Goal: Communication & Community: Answer question/provide support

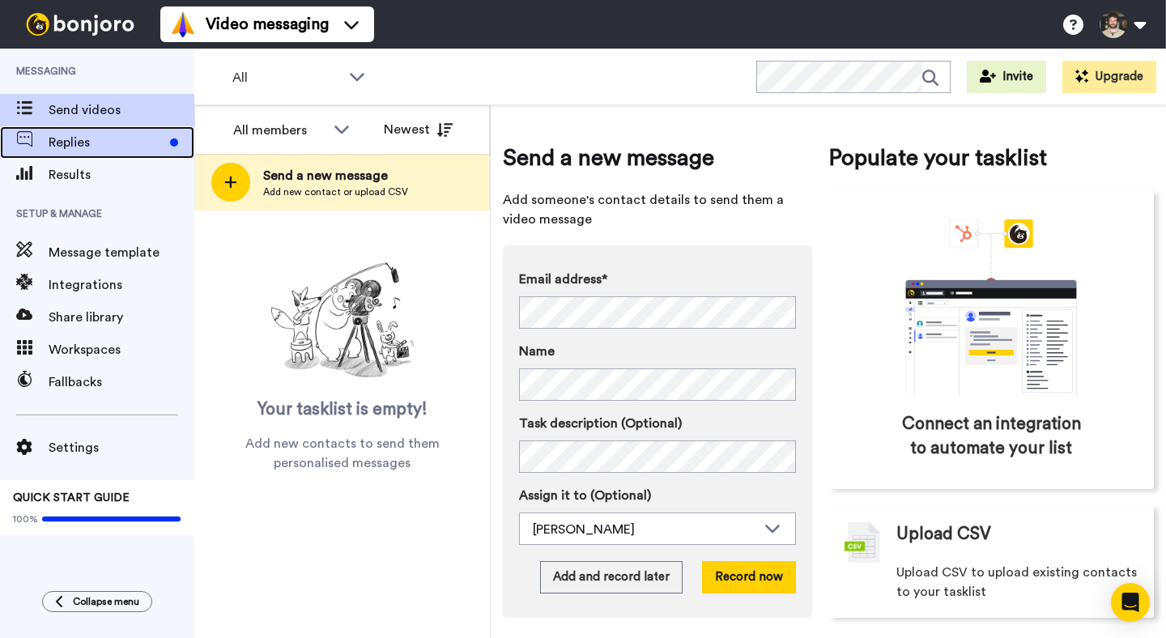
click at [114, 153] on div "Replies" at bounding box center [97, 142] width 194 height 32
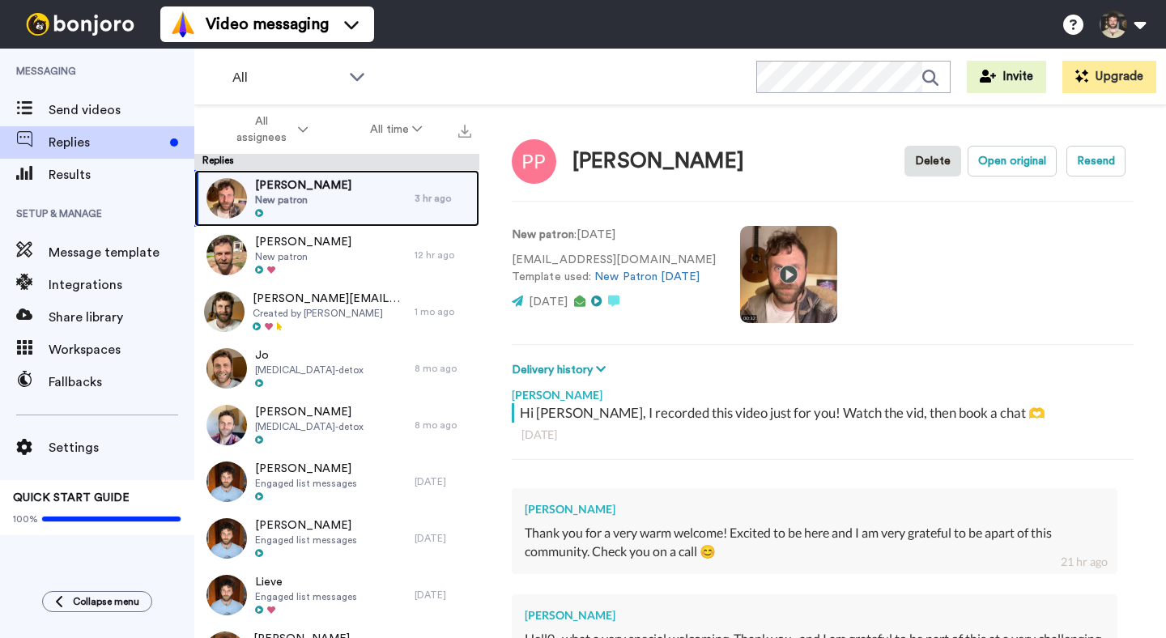
click at [336, 193] on div "Prianca Pillay New patron" at bounding box center [304, 198] width 220 height 57
type textarea "x"
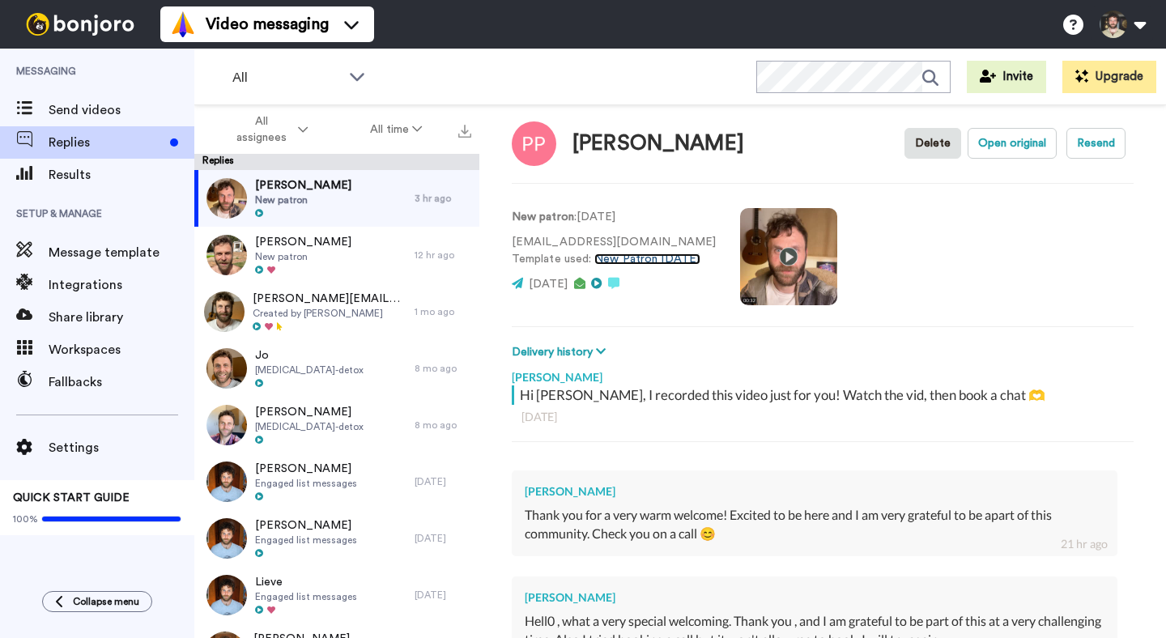
click at [639, 264] on link "New Patron [DATE]" at bounding box center [646, 258] width 105 height 11
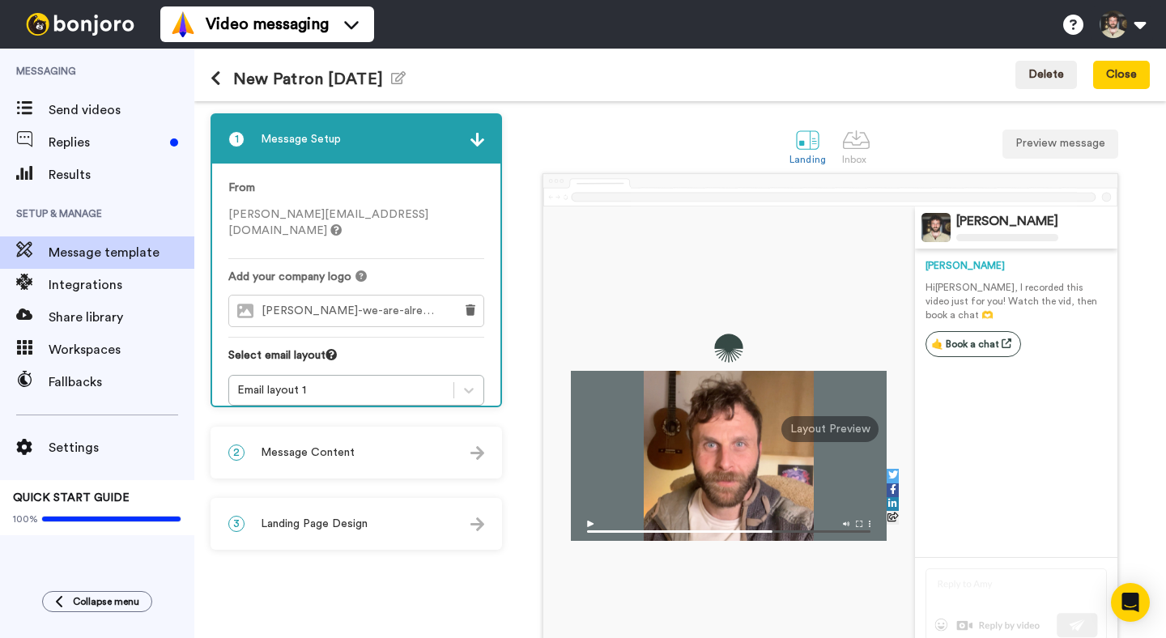
click at [276, 466] on div "2 Message Content" at bounding box center [356, 452] width 288 height 49
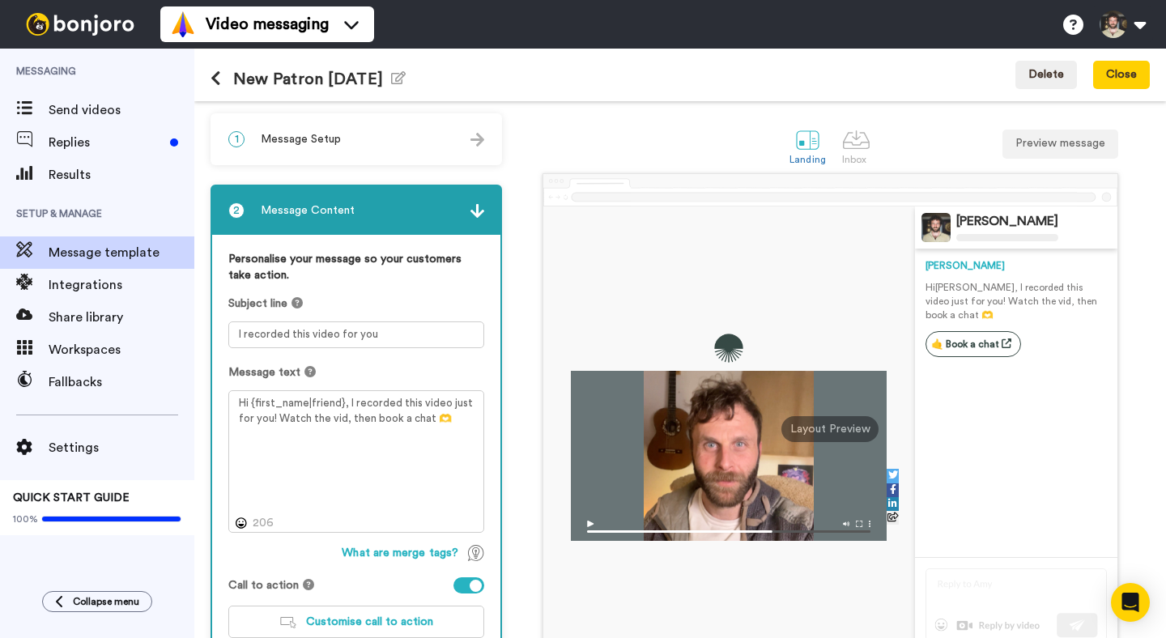
scroll to position [113, 0]
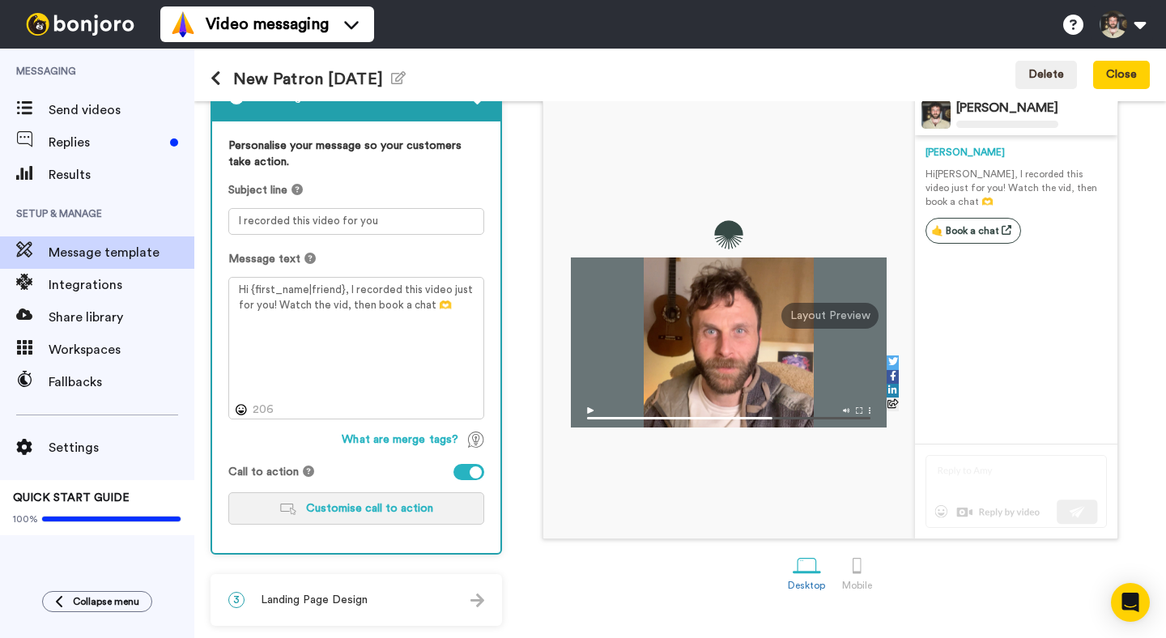
click at [332, 517] on button "Customise call to action" at bounding box center [356, 508] width 256 height 32
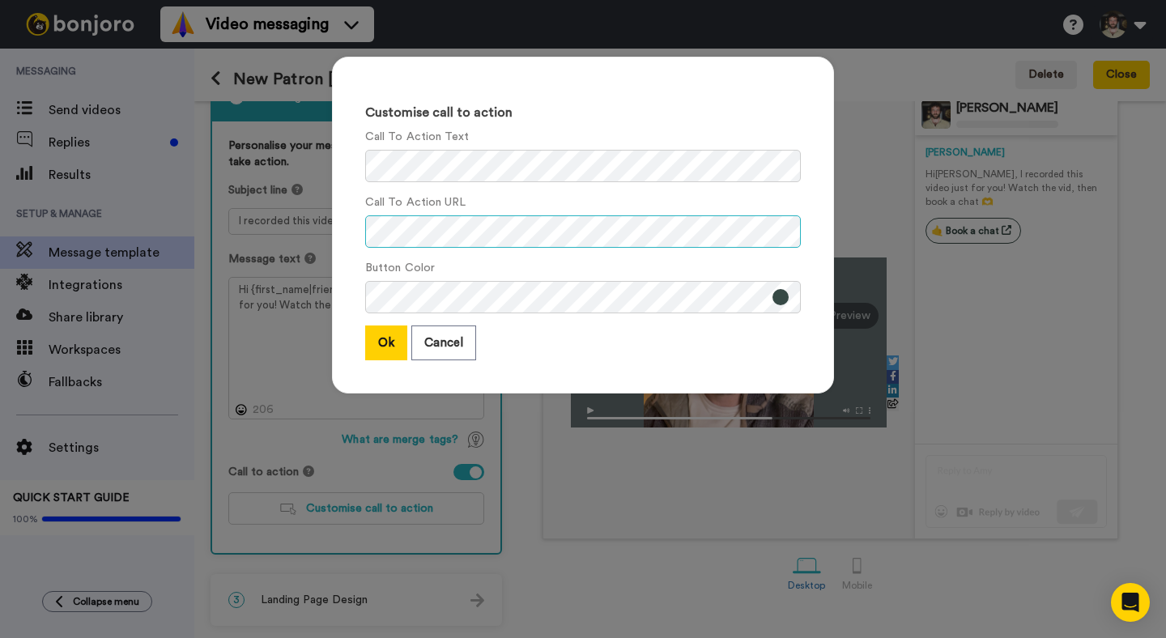
scroll to position [0, 0]
click at [432, 330] on button "Cancel" at bounding box center [443, 343] width 65 height 35
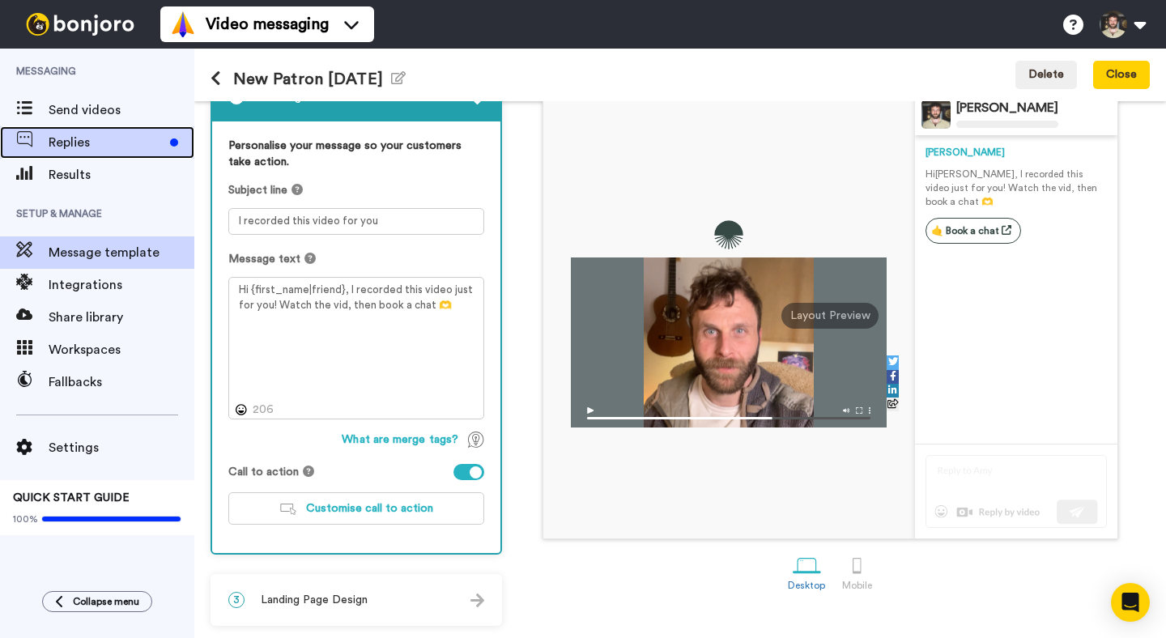
click at [50, 151] on span "Replies" at bounding box center [106, 142] width 115 height 19
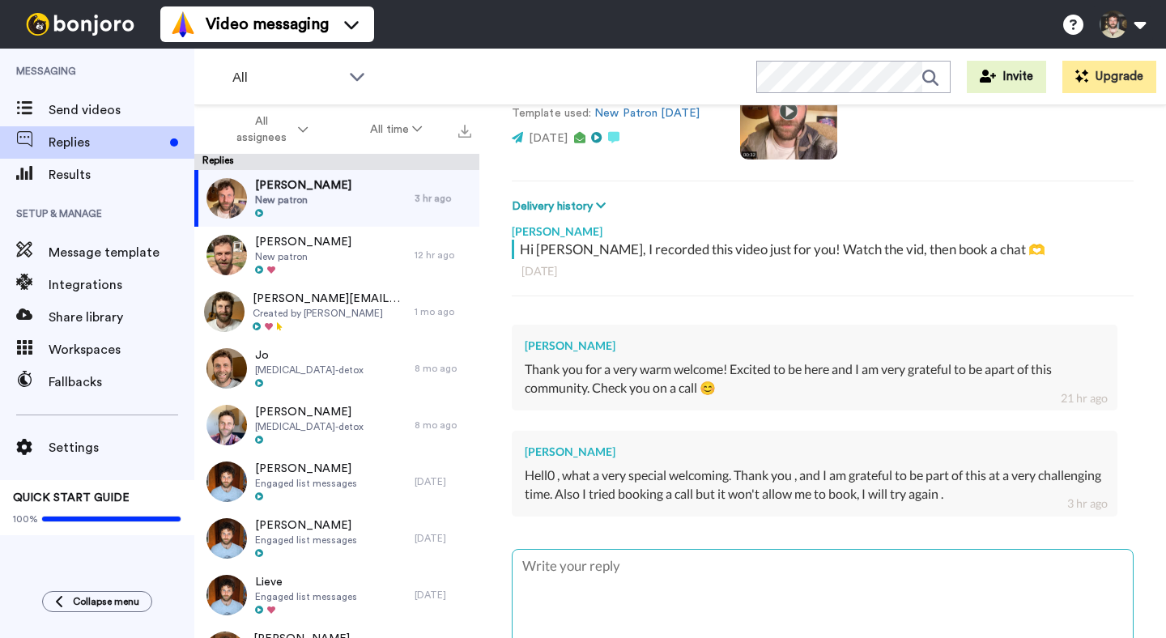
scroll to position [181, 0]
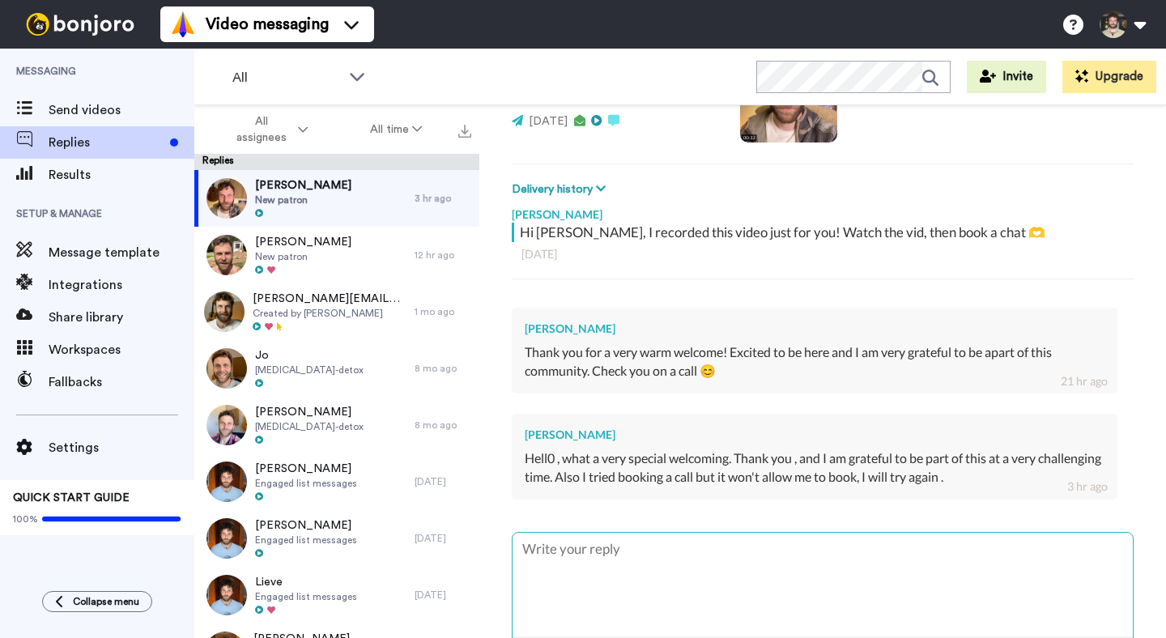
click at [616, 560] on textarea at bounding box center [823, 585] width 620 height 104
type textarea "x"
type textarea "L"
type textarea "x"
type textarea "Let"
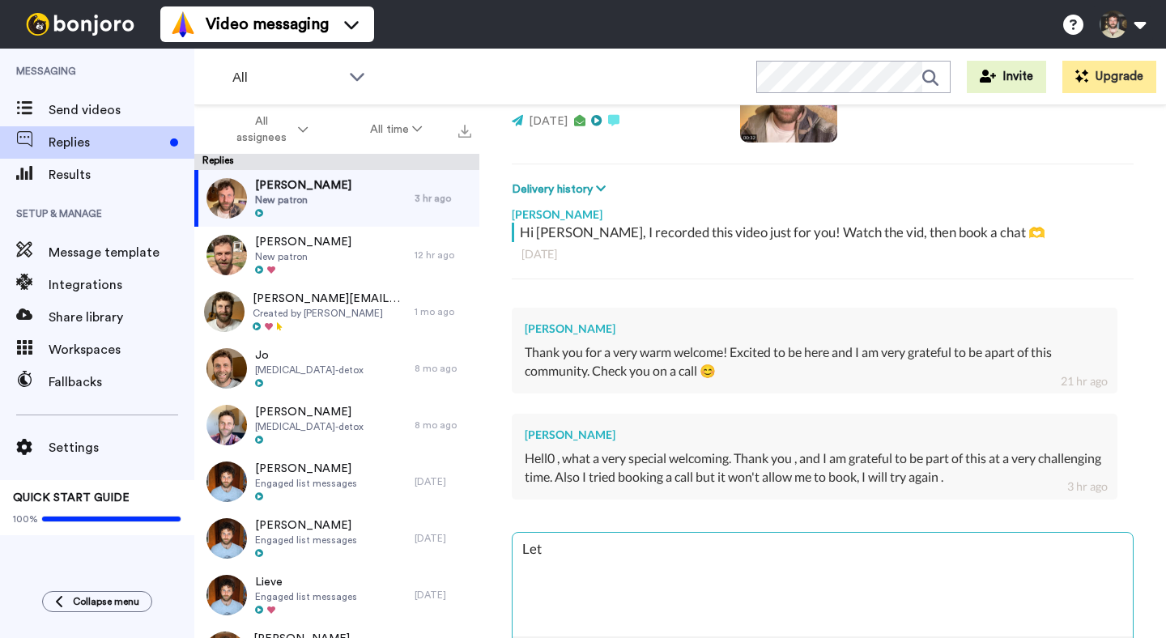
type textarea "x"
type textarea "Let"
type textarea "x"
type textarea "Let m"
type textarea "x"
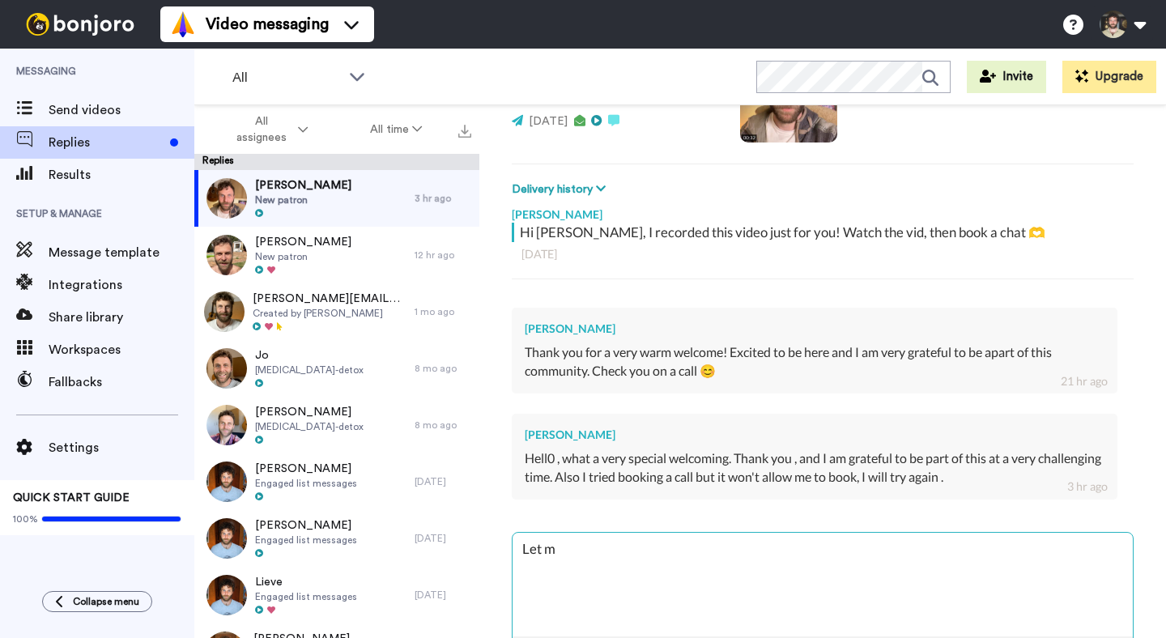
type textarea "Let me"
type textarea "x"
type textarea "Let me"
type textarea "x"
type textarea "Let me k"
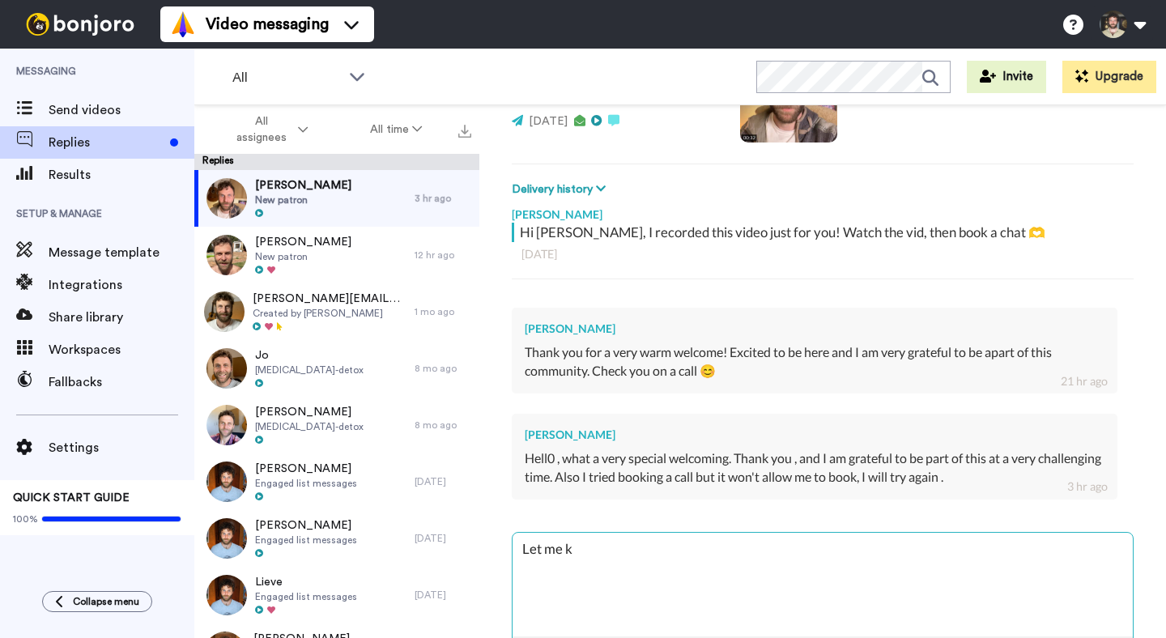
type textarea "x"
type textarea "Let me kn"
type textarea "x"
type textarea "Let me kno"
type textarea "x"
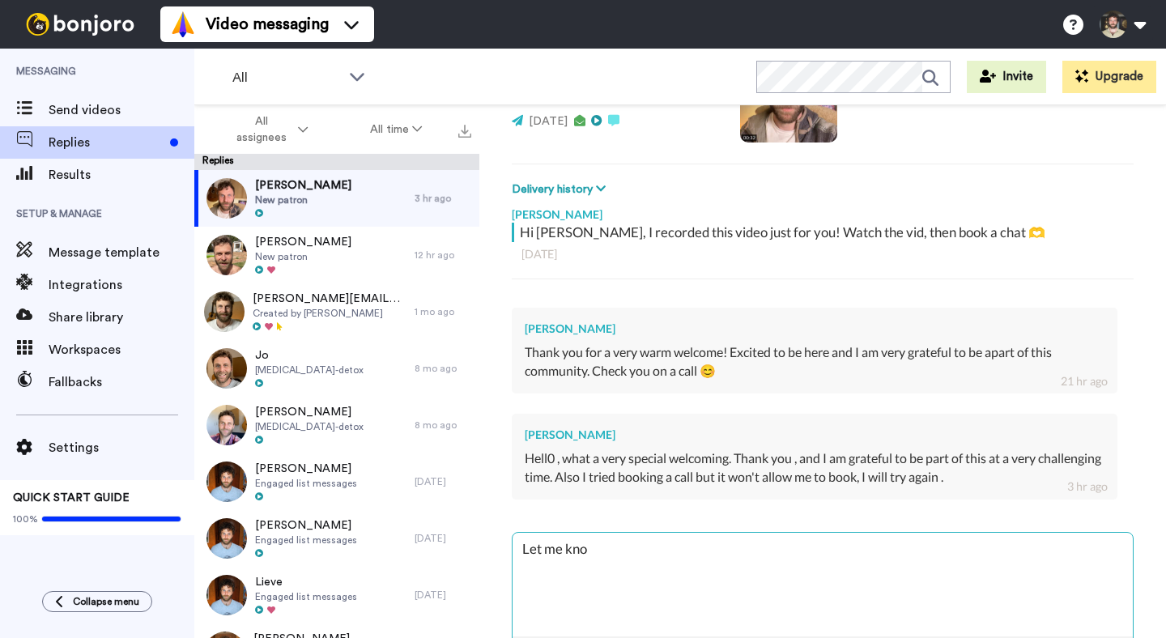
type textarea "Let me know"
type textarea "x"
type textarea "Let me know"
type textarea "x"
type textarea "Let me know ho"
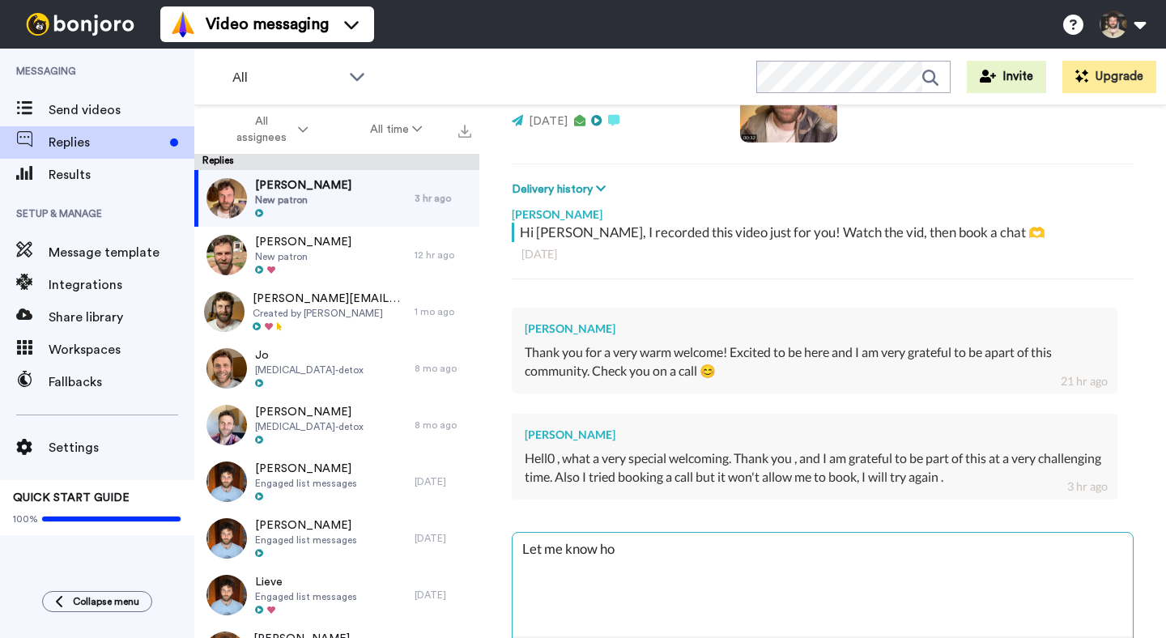
type textarea "x"
type textarea "Let me know how"
type textarea "x"
type textarea "Let me know how i"
type textarea "x"
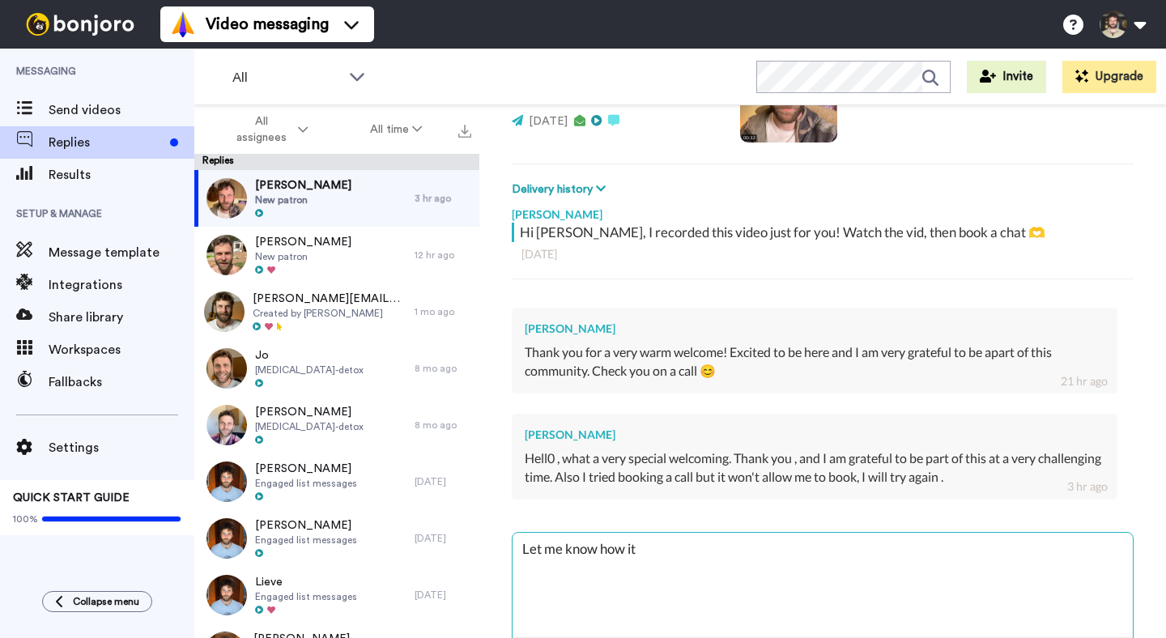
type textarea "Let me know how it"
type textarea "x"
type textarea "Let me know how it go"
type textarea "x"
type textarea "Let me know how it goes"
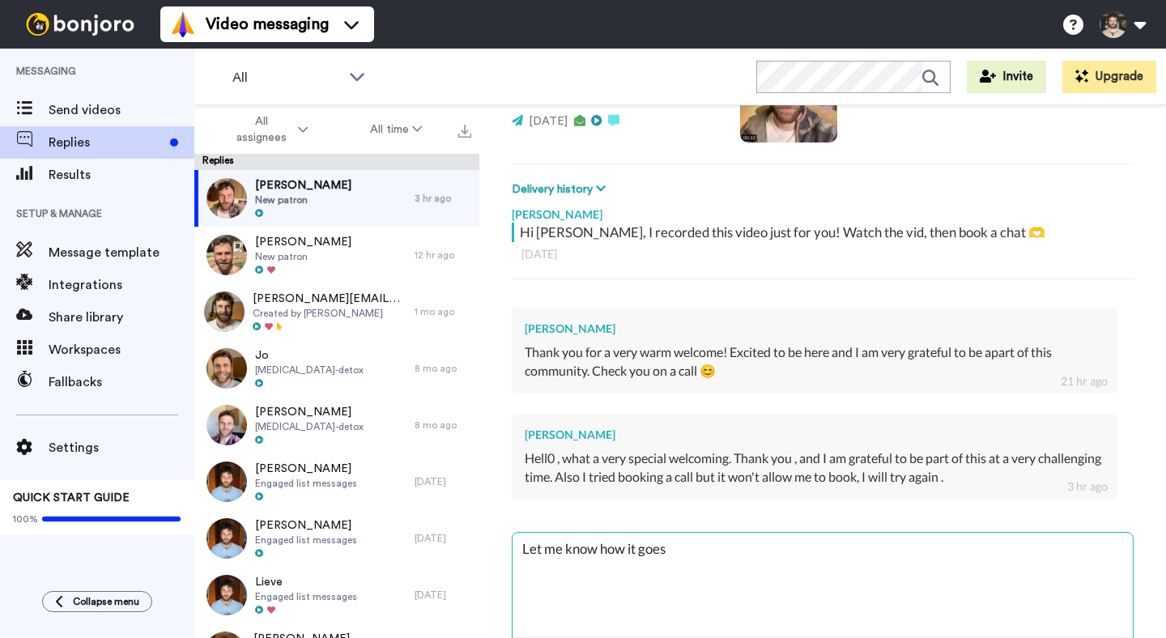
type textarea "x"
type textarea "Let me know how it goes."
type textarea "x"
type textarea "Let me know how it goes."
type textarea "x"
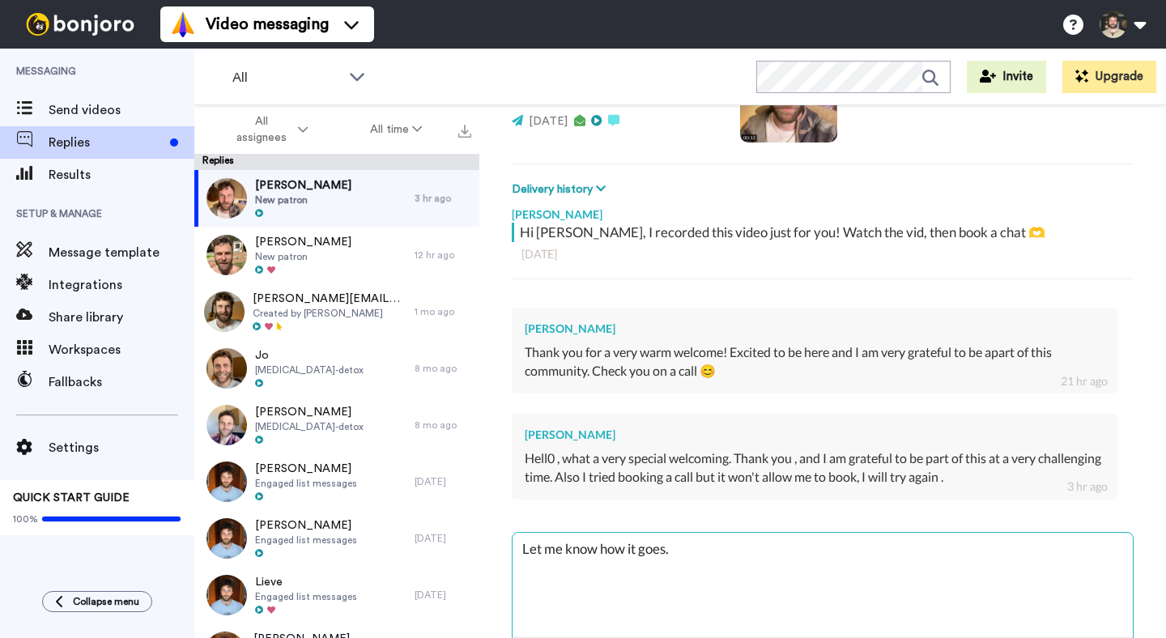
type textarea "Let me know how it goes. S"
type textarea "x"
type textarea "Let me know how it goes. Sh"
type textarea "x"
type textarea "Let me know how it goes. Sho"
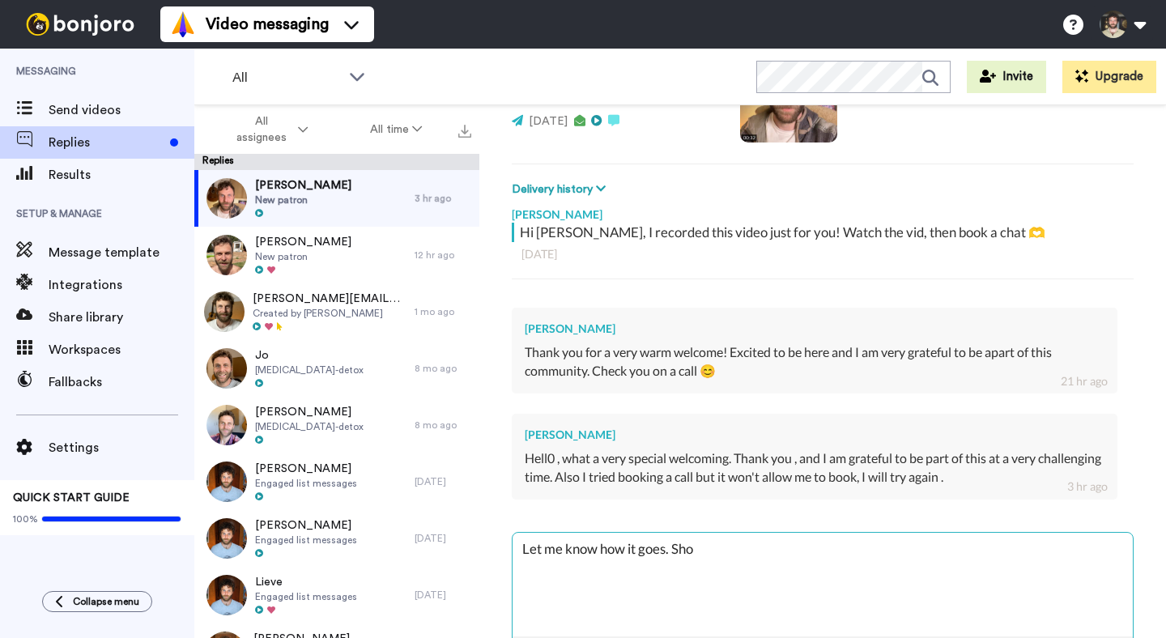
type textarea "x"
type textarea "Let me know how it goes. Shold"
type textarea "x"
type textarea "Let me know how it goes. Shold"
type textarea "x"
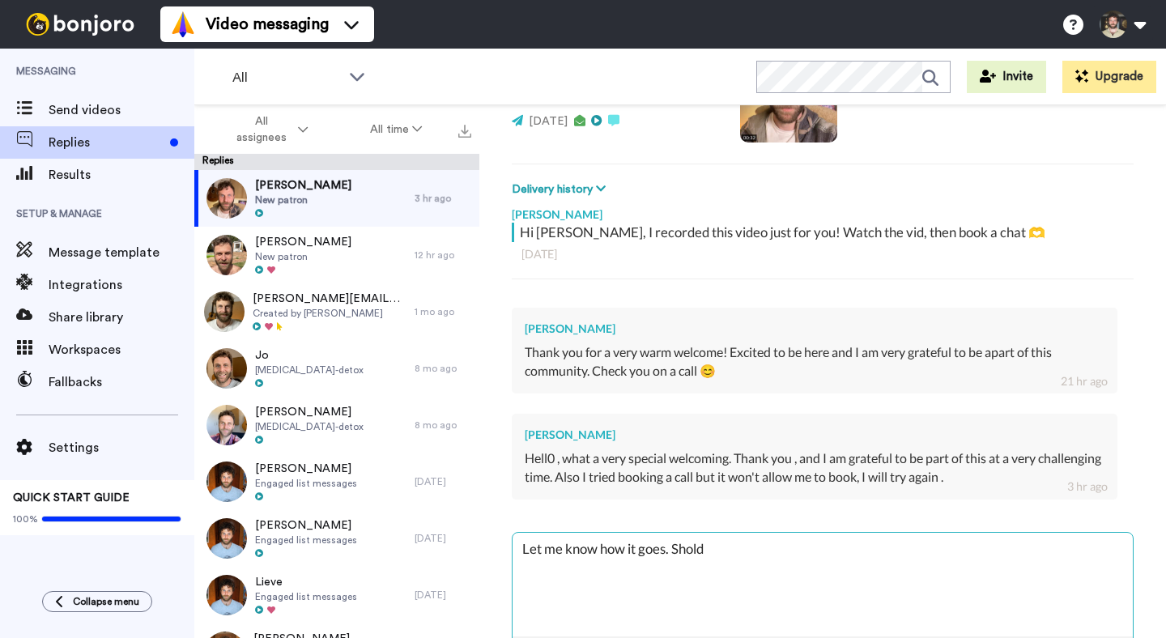
type textarea "Let me know how it goes. Shold"
type textarea "x"
type textarea "Let me know how it goes. [GEOGRAPHIC_DATA]"
type textarea "x"
type textarea "Let me know how it goes. Sho"
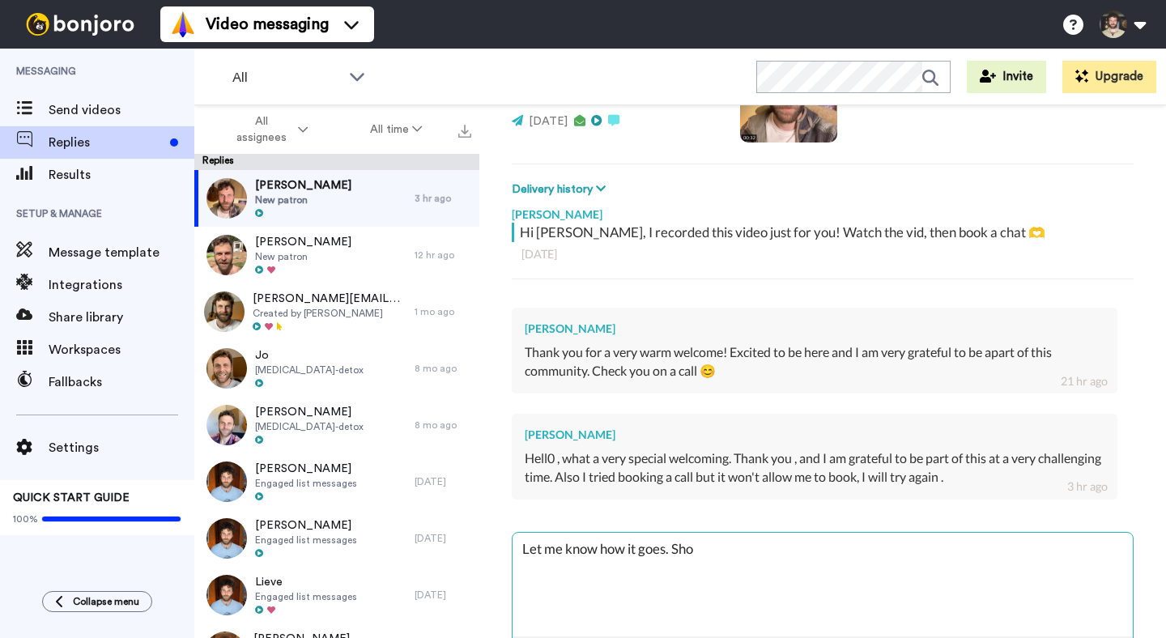
type textarea "x"
type textarea "Let me know how it goes. Sh"
type textarea "x"
type textarea "Let me know how it goes. S"
type textarea "x"
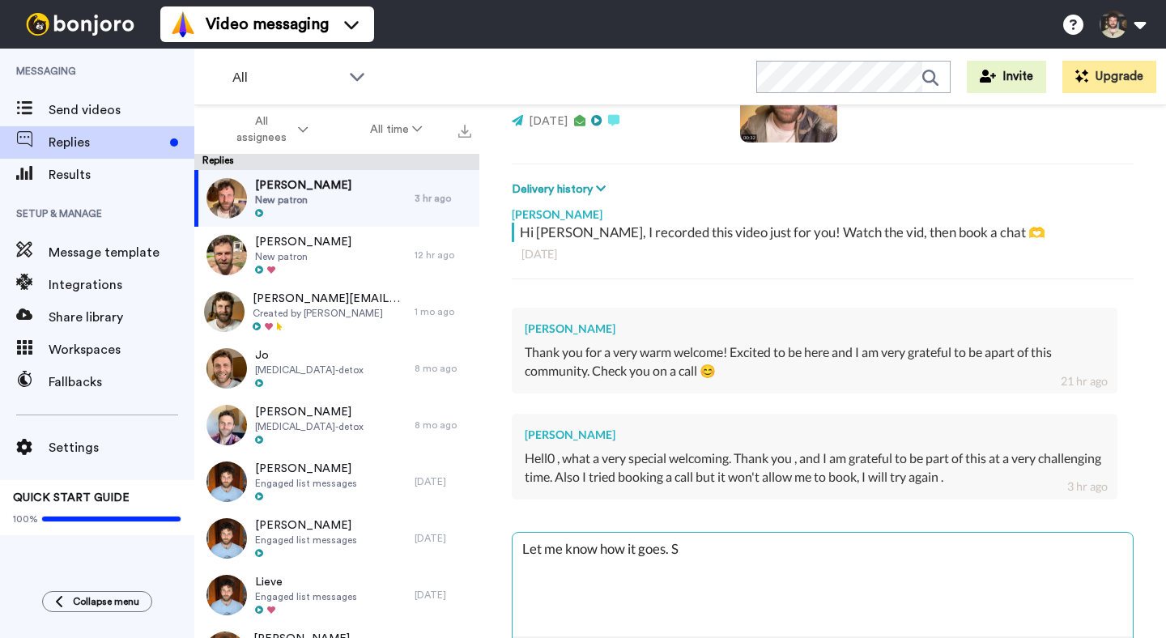
type textarea "Let me know how it goes."
type textarea "x"
type textarea "Let me know how it goes. I"
type textarea "x"
type textarea "Let me know how it goes. I"
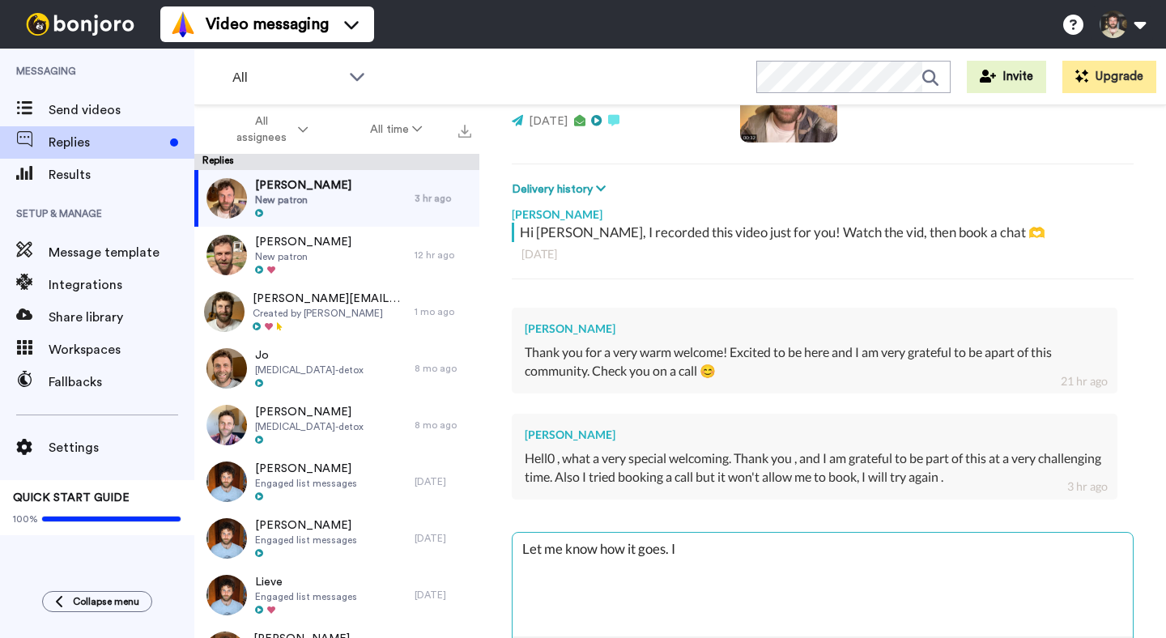
type textarea "x"
type textarea "Let me know how it goes. I h"
type textarea "x"
type textarea "Let me know how it goes. I h"
type textarea "x"
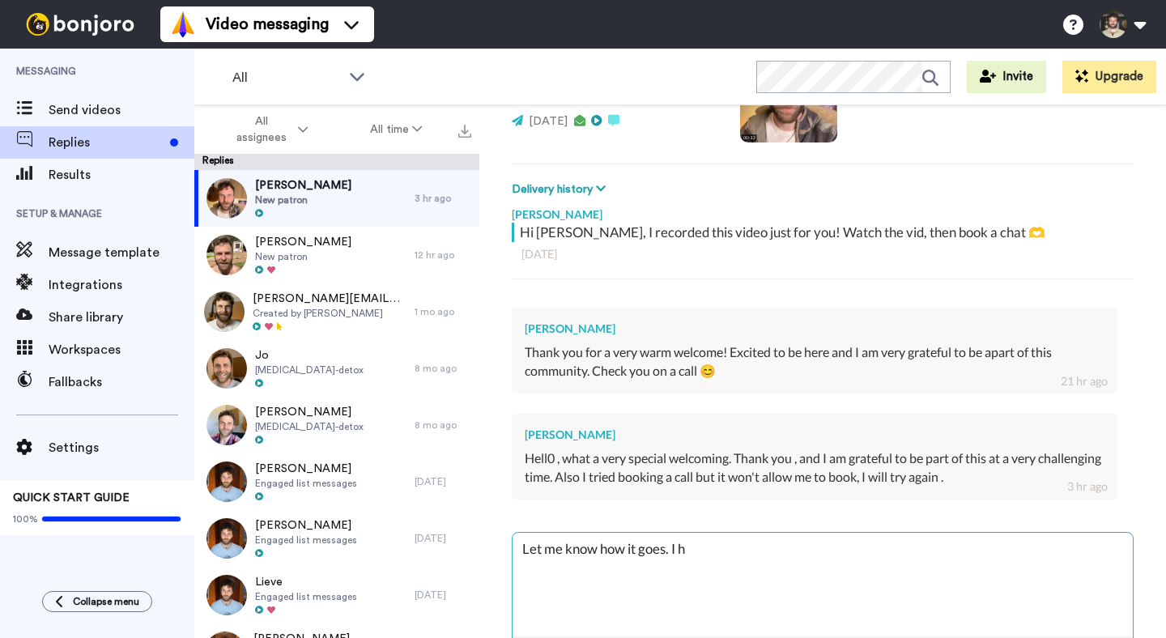
type textarea "Let me know how it goes. I"
type textarea "x"
type textarea "Let me know how it goes. I c"
type textarea "x"
type textarea "Let me know how it goes. I che"
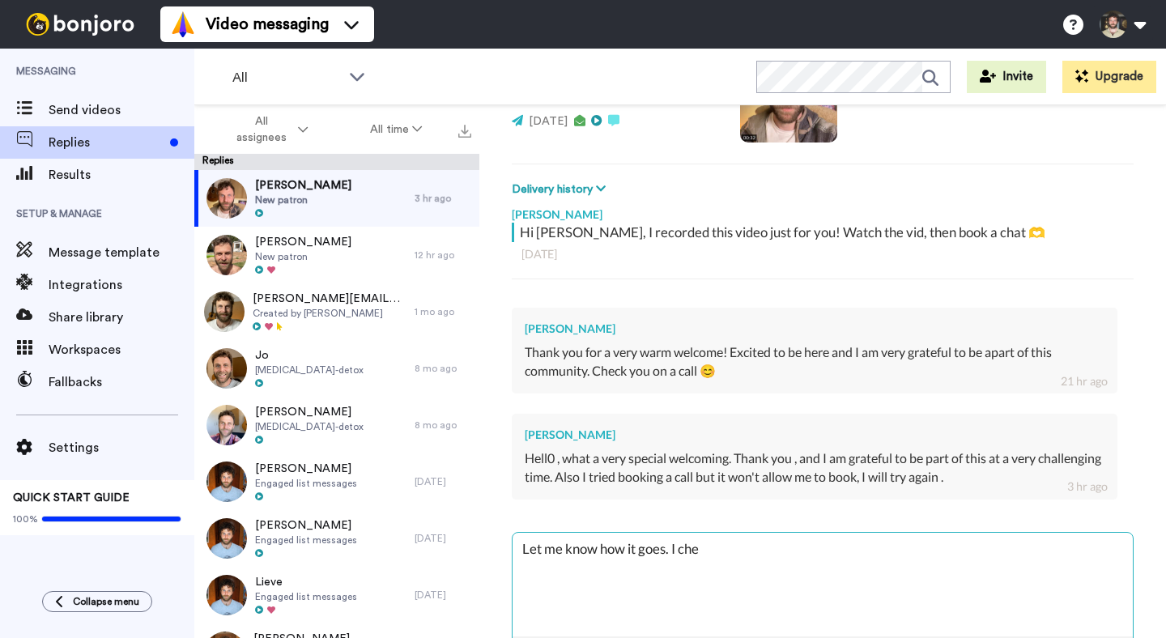
type textarea "x"
type textarea "Let me know how it goes. I chek"
type textarea "x"
type textarea "Let me know how it goes. I che"
type textarea "x"
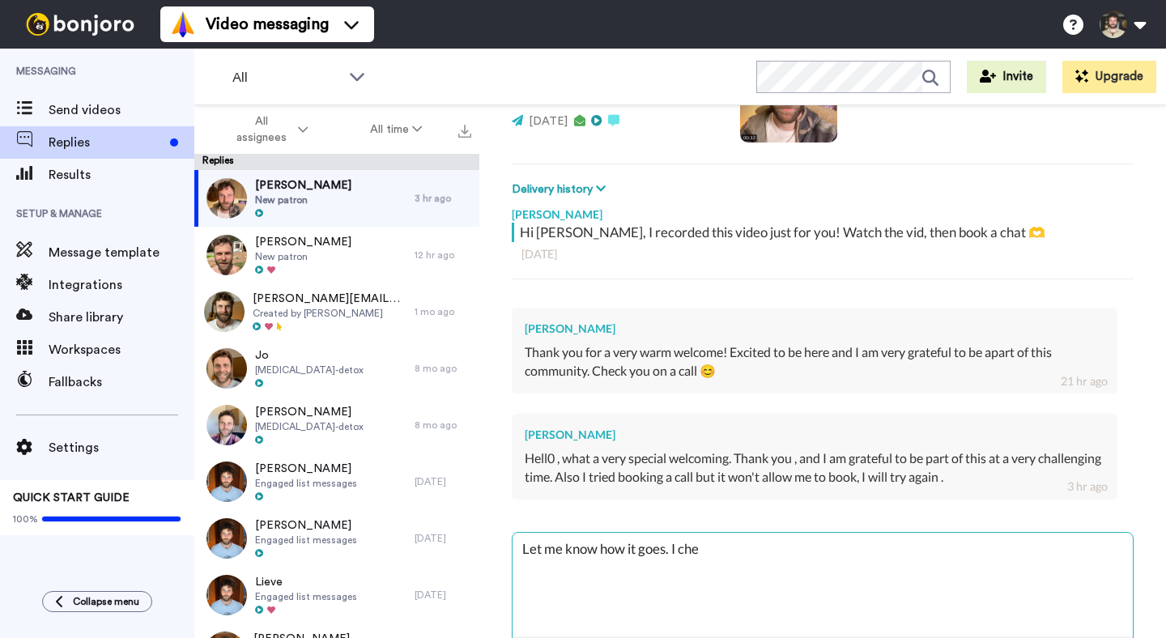
type textarea "Let me know how it goes. I chec"
type textarea "x"
type textarea "Let me know how it goes. I checke"
type textarea "x"
type textarea "Let me know how it goes. I checked"
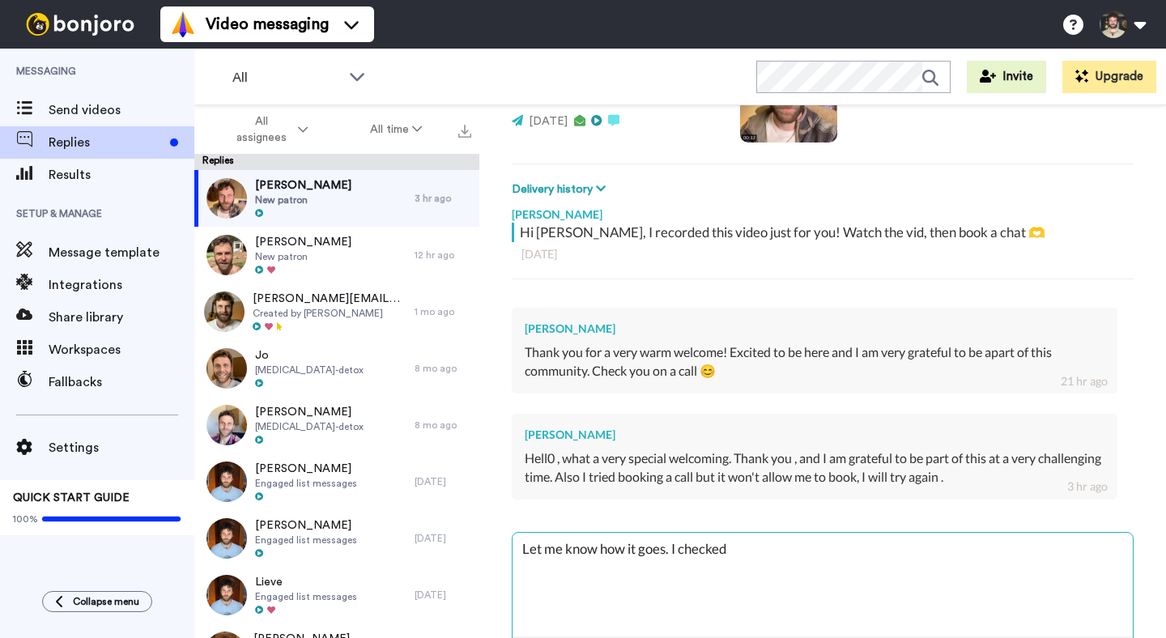
type textarea "x"
type textarea "Let me know how it goes. I checked"
type textarea "x"
type textarea "Let me know how it goes. I checked th"
type textarea "x"
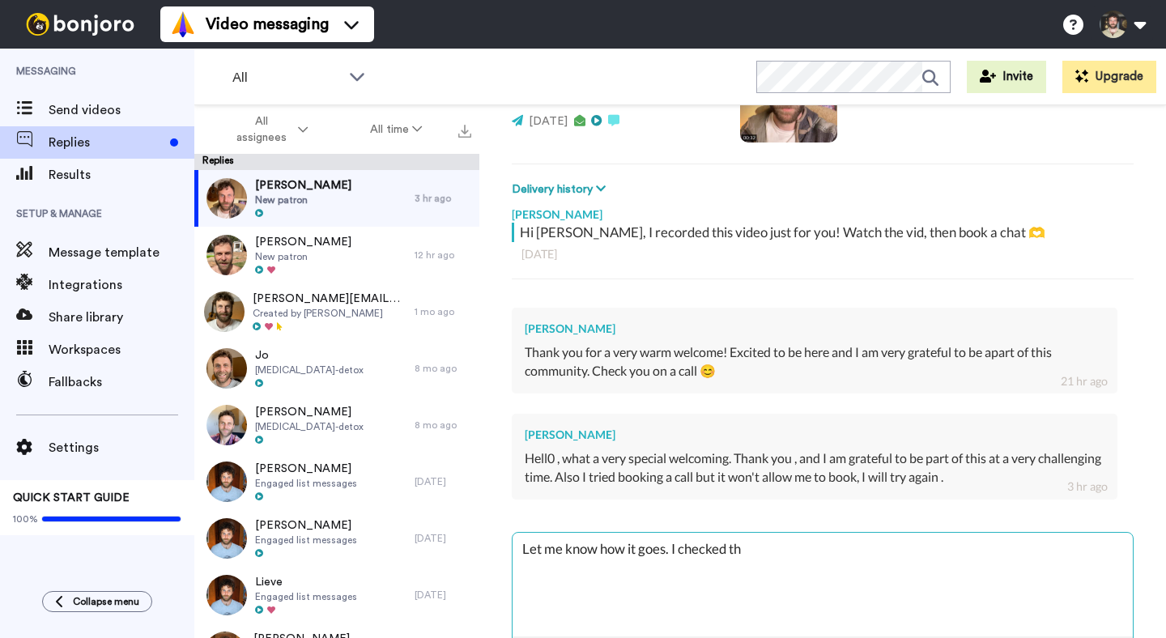
type textarea "Let me know how it goes. I checked the"
type textarea "x"
type textarea "Let me know how it goes. I checked the b"
type textarea "x"
type textarea "Let me know how it goes. I checked the bo"
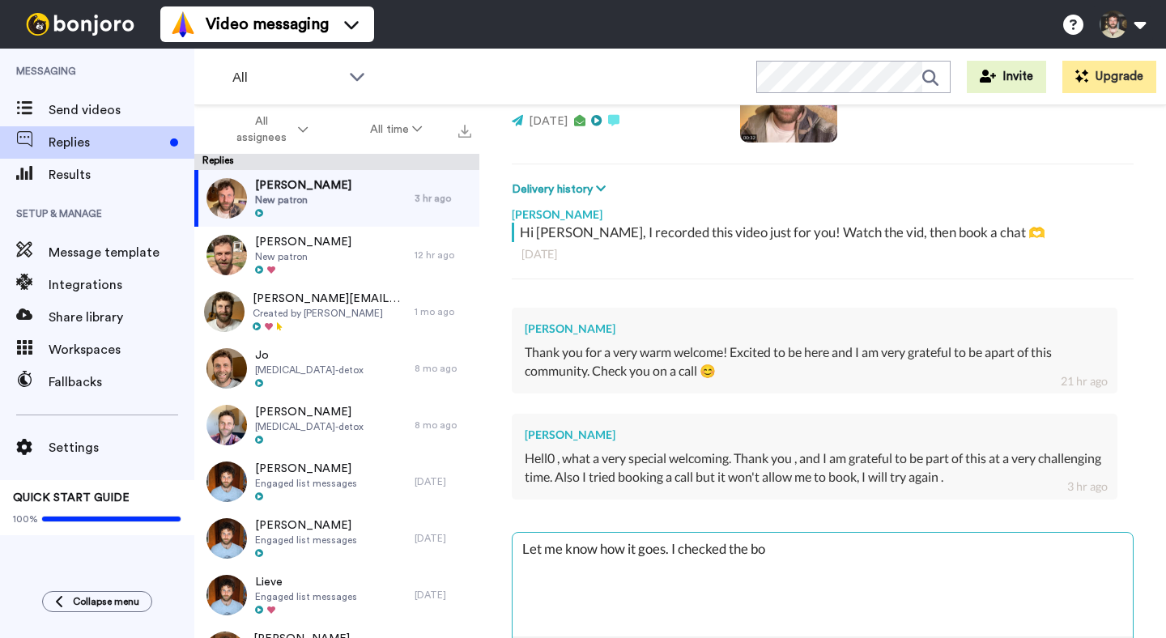
type textarea "x"
type textarea "Let me know how it goes. I checked the book"
type textarea "x"
type textarea "Let me know how it goes. I checked the booki"
type textarea "x"
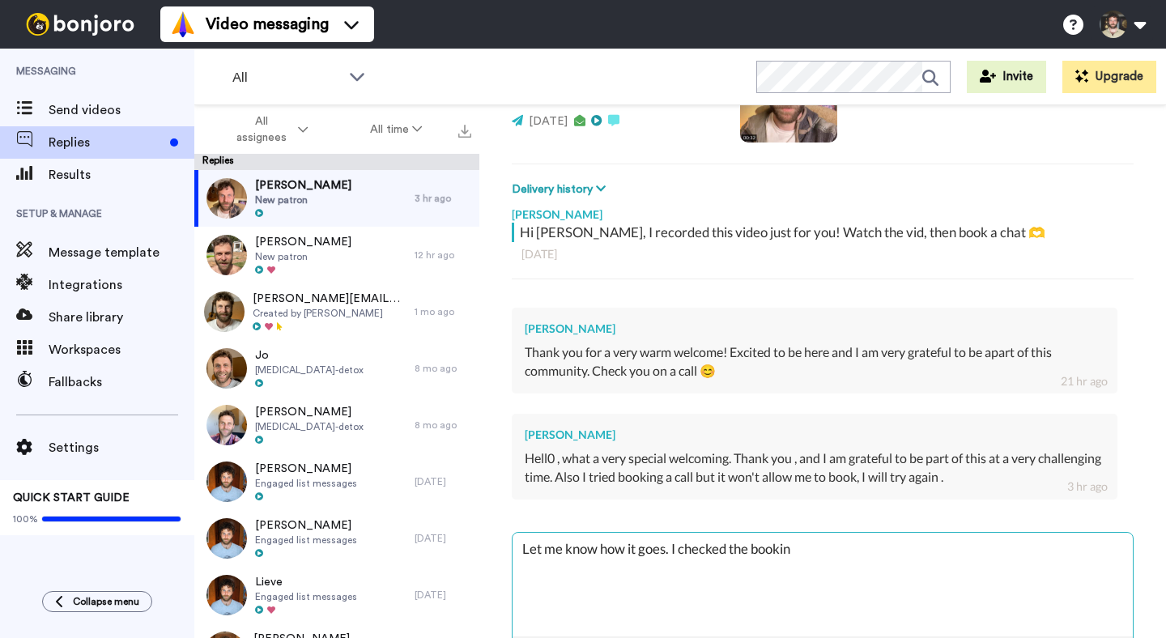
type textarea "Let me know how it goes. I checked the booking"
type textarea "x"
type textarea "Let me know how it goes. I checked the booking"
type textarea "x"
type textarea "Let me know how it goes. I checked the booking l"
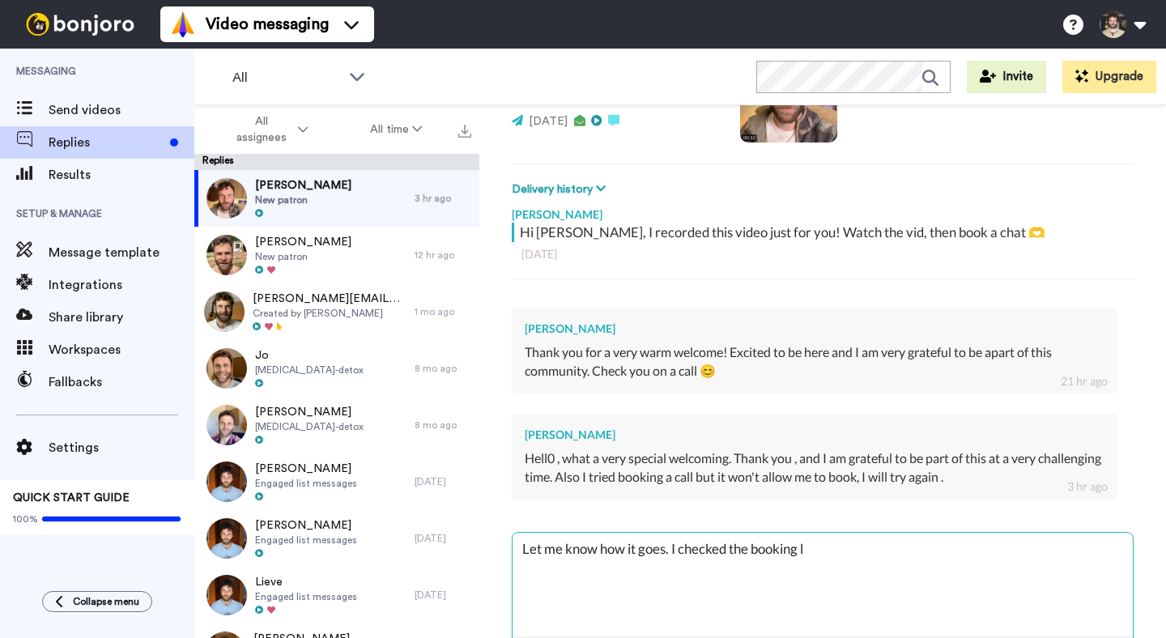
type textarea "x"
type textarea "Let me know how it goes. I checked the booking lin"
type textarea "x"
type textarea "Let me know how it goes. I checked the booking link"
type textarea "x"
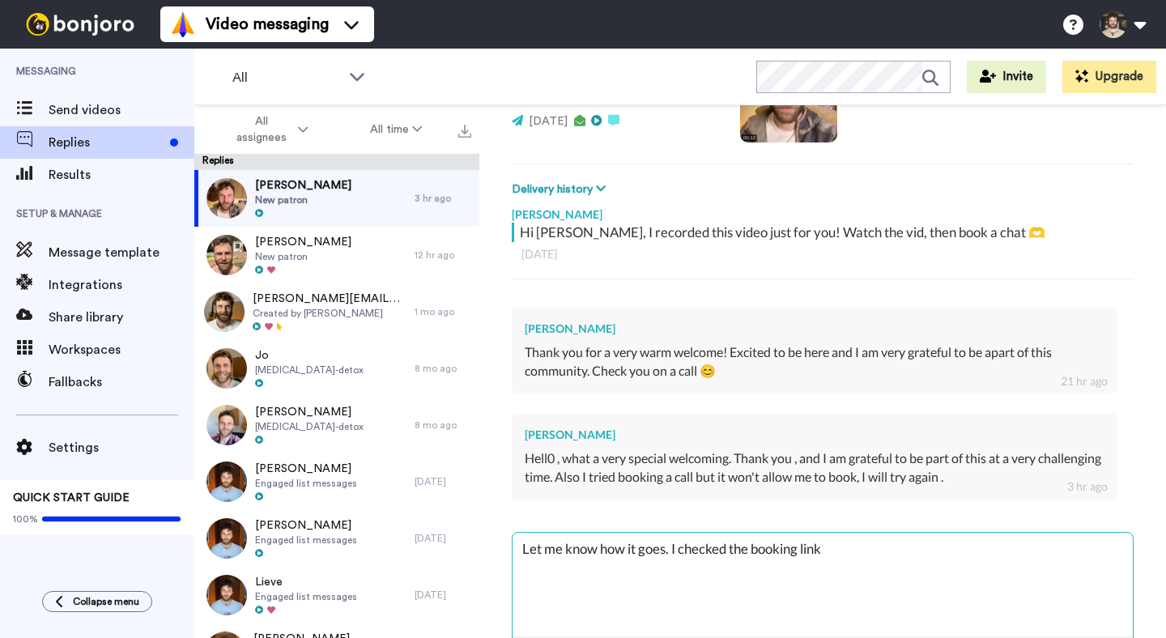
type textarea "Let me know how it goes. I checked the booking linkn"
type textarea "x"
type textarea "Let me know how it goes. I checked the booking linkn"
type textarea "x"
type textarea "Let me know how it goes. I checked the booking linkn"
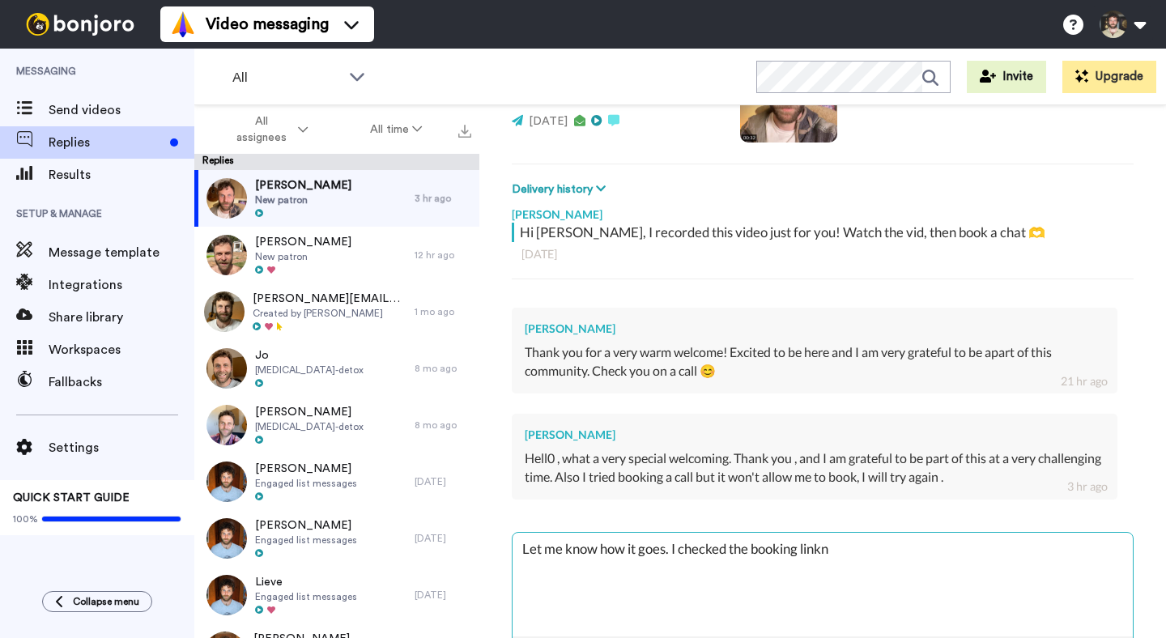
type textarea "x"
type textarea "Let me know how it goes. I checked the booking link"
type textarea "x"
type textarea "Let me know how it goes. I checked the booking link"
type textarea "x"
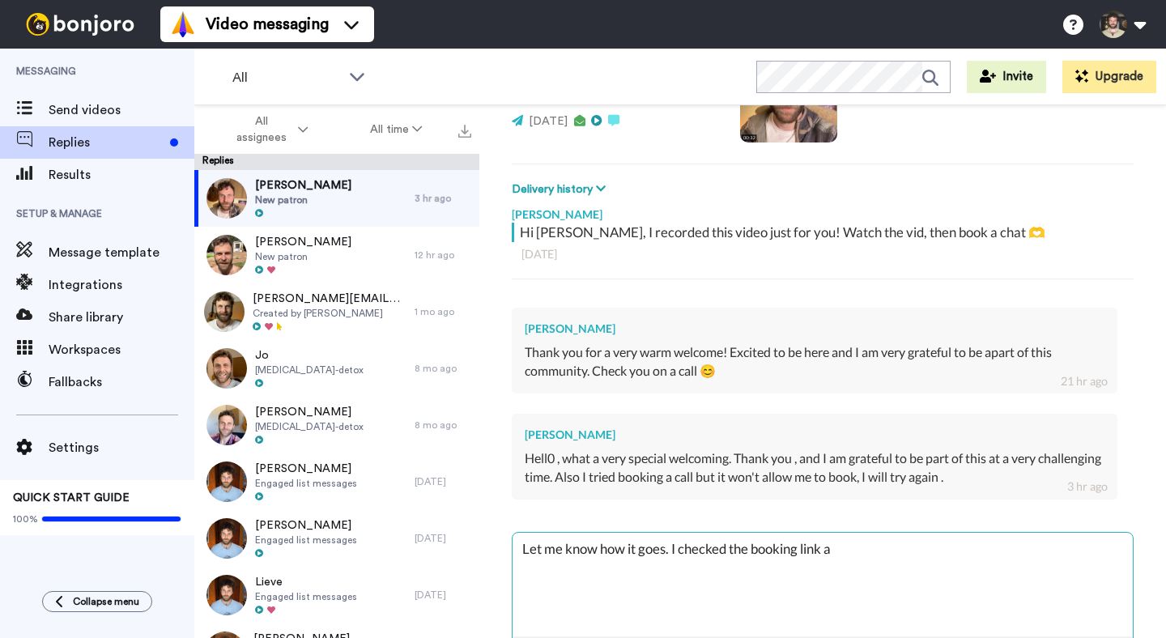
type textarea "Let me know how it goes. I checked the booking link an"
type textarea "x"
type textarea "Let me know how it goes. I checked the booking link and"
type textarea "x"
type textarea "Let me know how it goes. I checked the booking link and i"
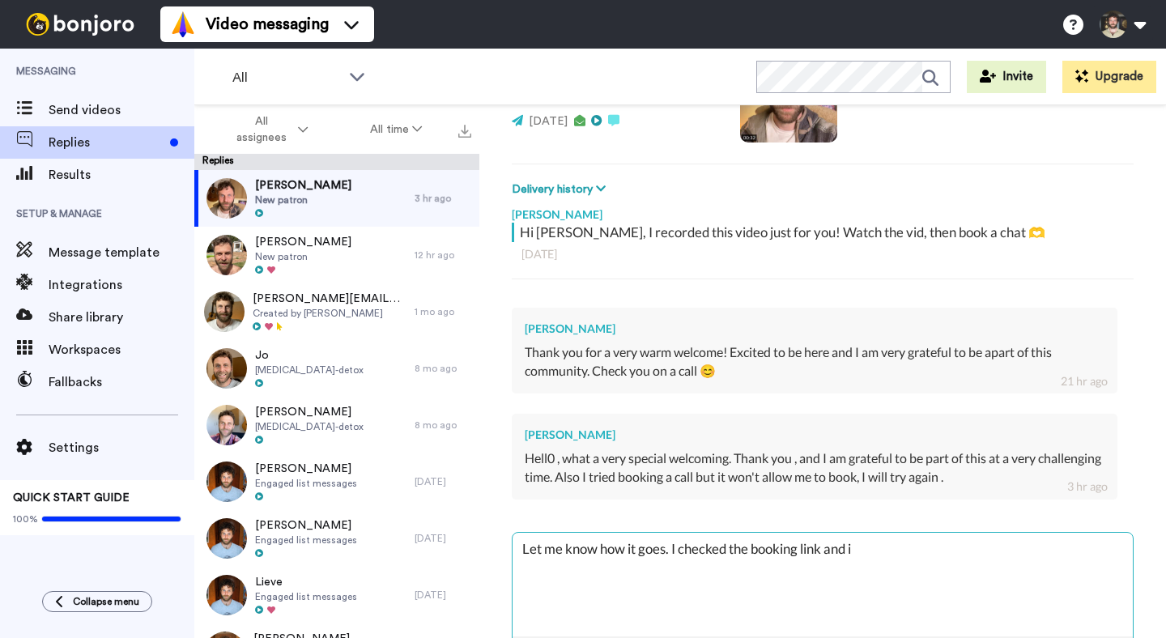
type textarea "x"
type textarea "Let me know how it goes. I checked the booking link and it"
type textarea "x"
type textarea "Let me know how it goes. I checked the booking link and it"
type textarea "x"
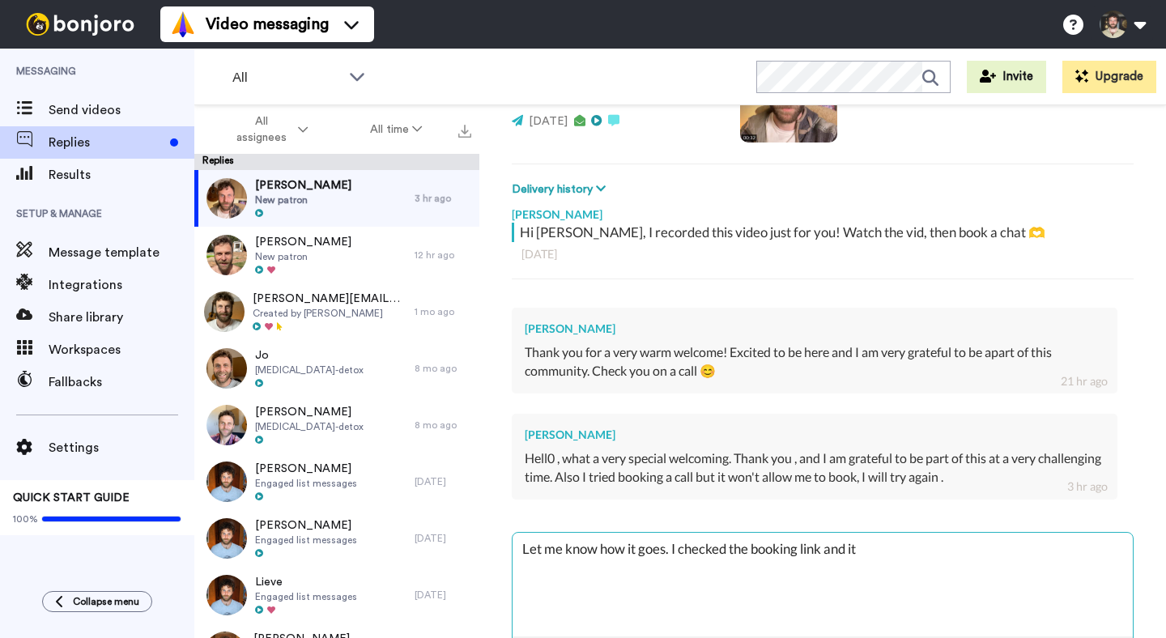
type textarea "Let me know how it goes. I checked the booking link and it l"
type textarea "x"
type textarea "Let me know how it goes. I checked the booking link and it lo"
type textarea "x"
type textarea "Let me know how it goes. I checked the booking link and it loo"
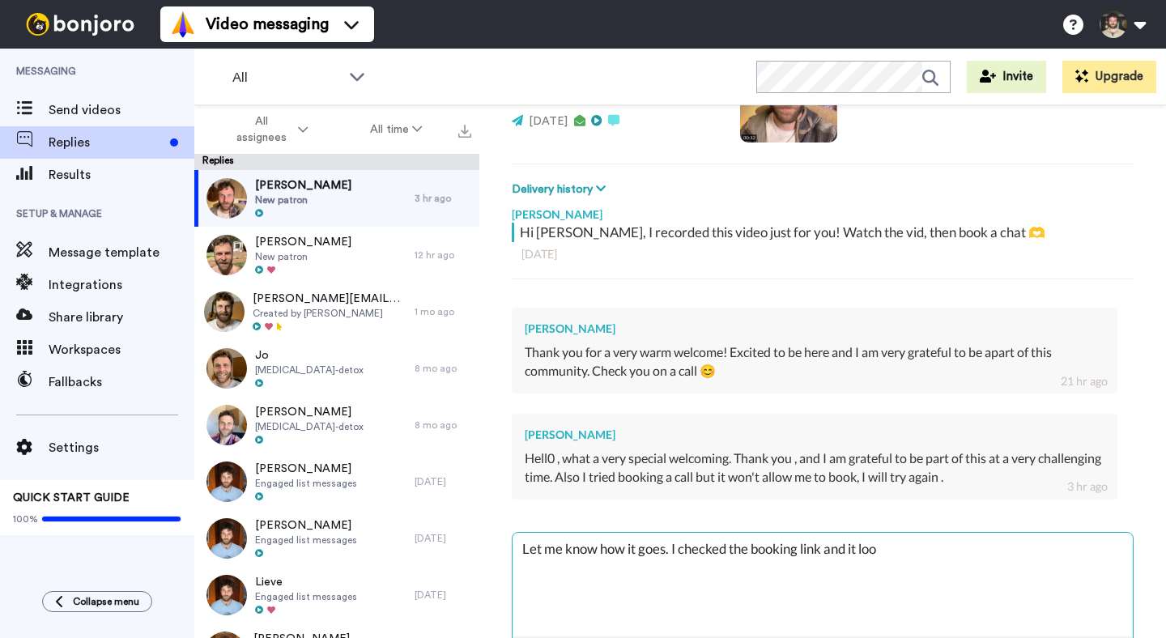
type textarea "x"
type textarea "Let me know how it goes. I checked the booking link and it look"
type textarea "x"
type textarea "Let me know how it goes. I checked the booking link and it look"
type textarea "x"
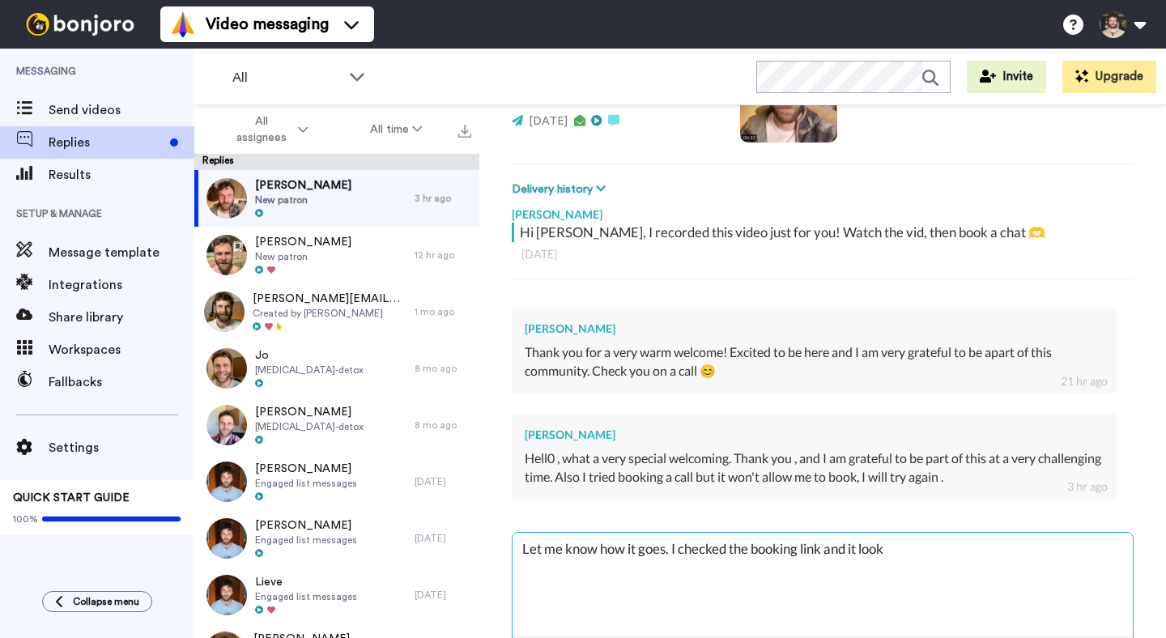
type textarea "Let me know how it goes. I checked the booking link and it look s"
type textarea "x"
type textarea "Let me know how it goes. I checked the booking link and it look [PERSON_NAME]"
type textarea "x"
type textarea "Let me know how it goes. I checked the booking link and it look [PERSON_NAME]"
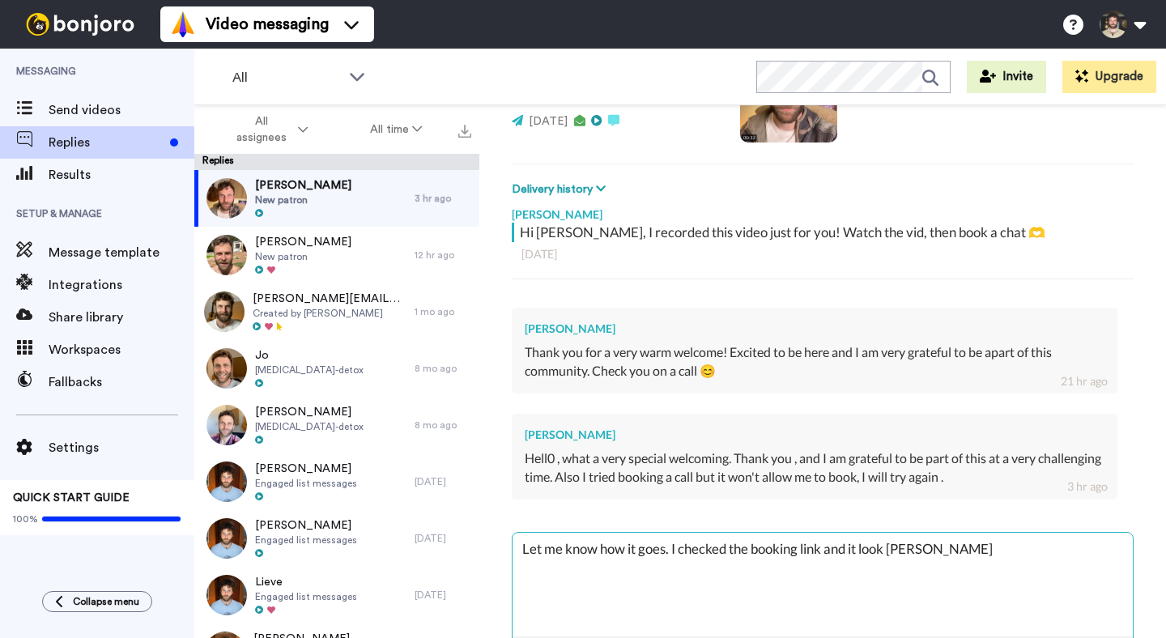
type textarea "x"
type textarea "Let me know how it goes. I checked the booking link and it look [PERSON_NAME]"
type textarea "x"
type textarea "Let me know how it goes. I checked the booking link and it look [PERSON_NAME] g"
type textarea "x"
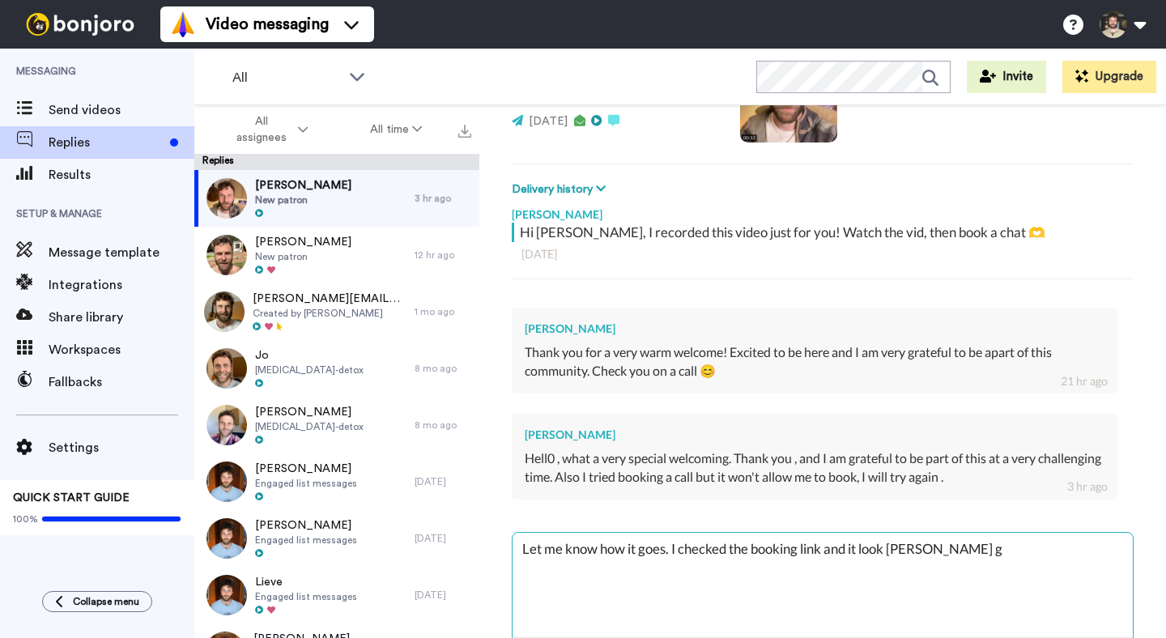
type textarea "Let me know how it goes. I checked the booking link and it look [PERSON_NAME]"
type textarea "x"
type textarea "Let me know how it goes. I checked the booking link and it look"
type textarea "x"
type textarea "Let me know how it goes. I checked the booking link and it look"
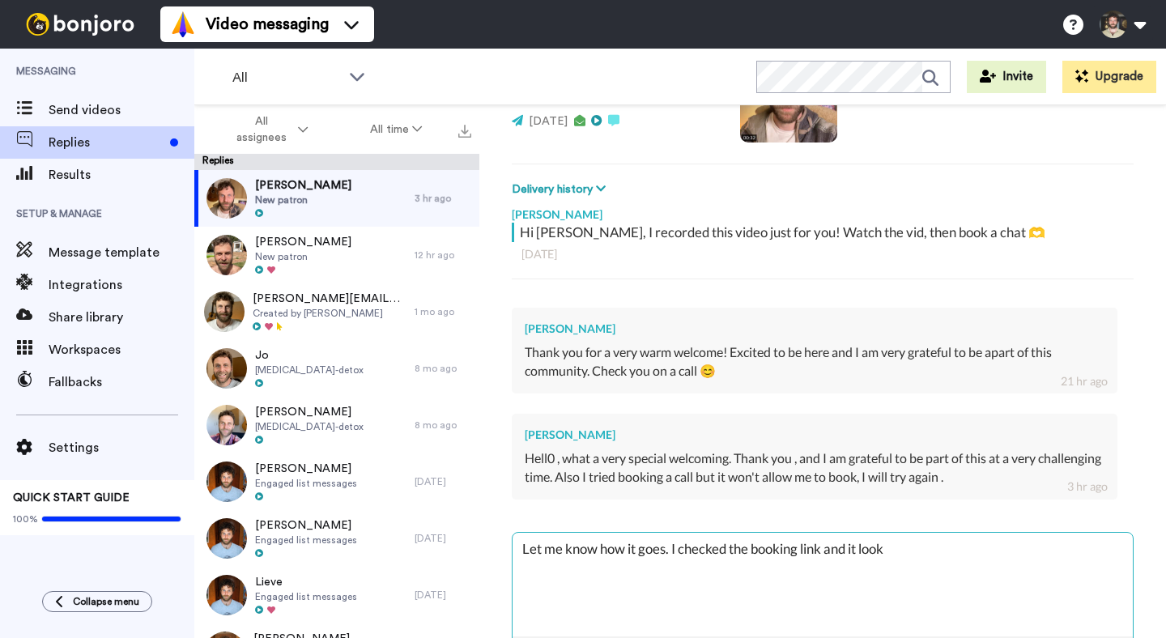
type textarea "x"
type textarea "Let me know how it goes. I checked the booking link and it looks"
type textarea "x"
type textarea "Let me know how it goes. I checked the booking link and it looks"
type textarea "x"
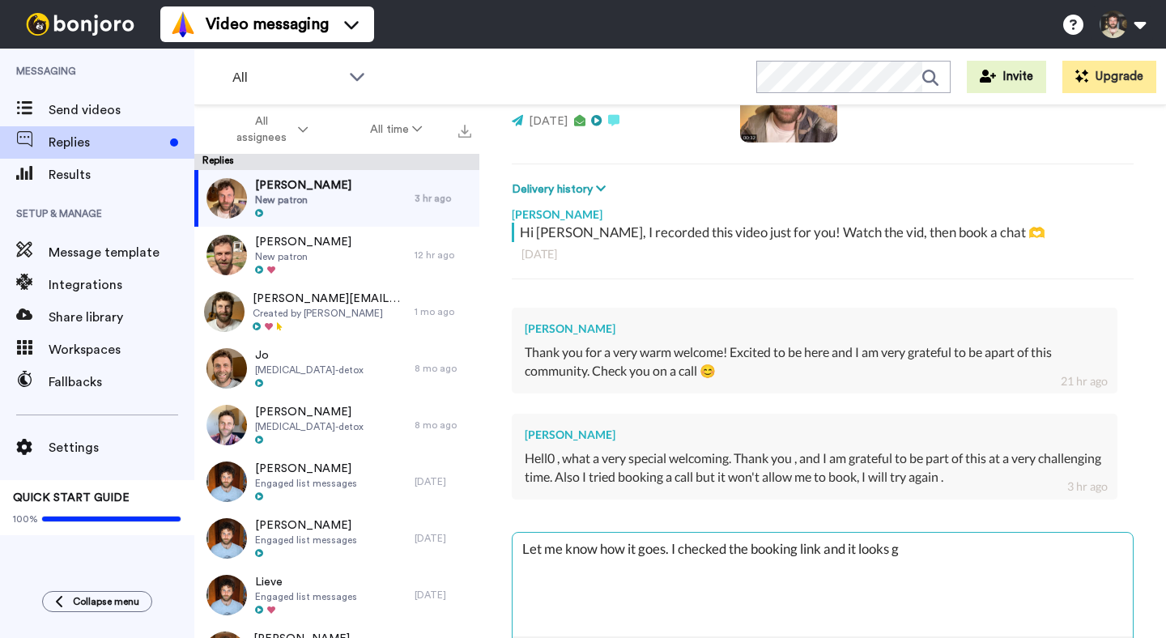
type textarea "Let me know how it goes. I checked the booking link and it looks go"
type textarea "x"
type textarea "Let me know how it goes. I checked the booking link and it looks goo"
type textarea "x"
type textarea "Let me know how it goes. I checked the booking link and it looks good"
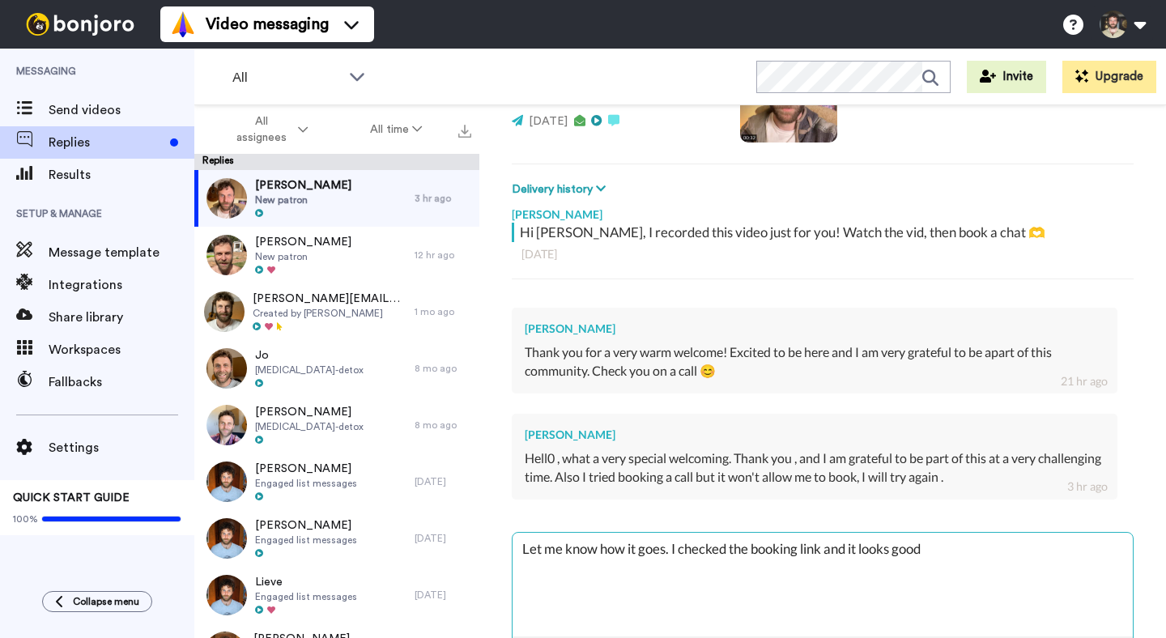
type textarea "x"
type textarea "Let me know how it goes. I checked the booking link and it looks good"
type textarea "x"
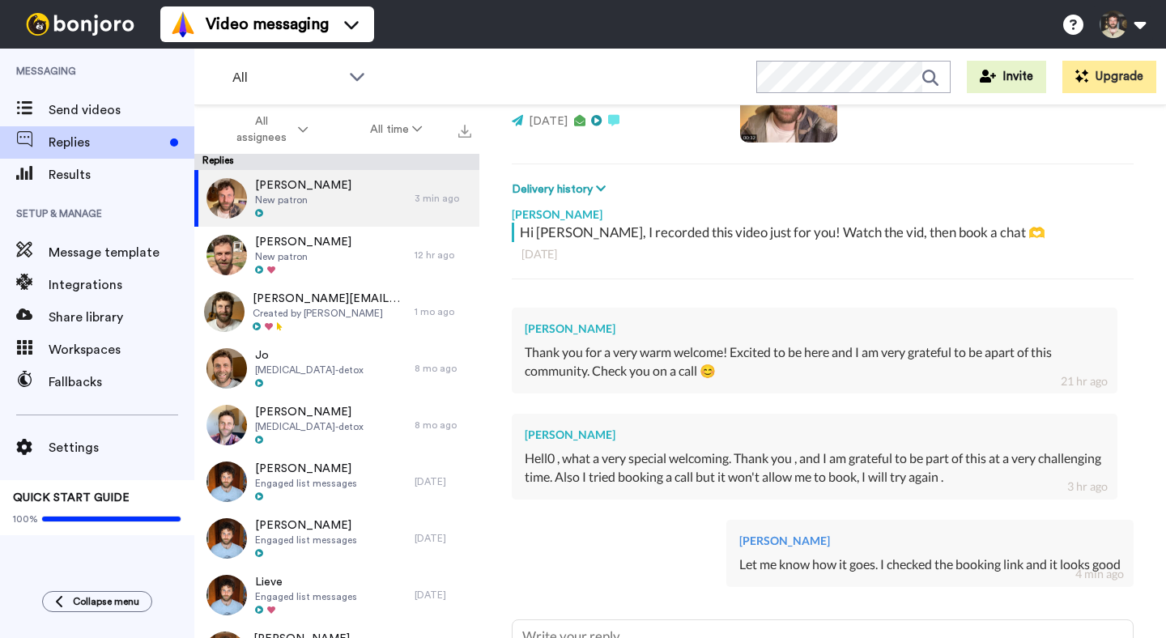
type textarea "x"
